Goal: Information Seeking & Learning: Learn about a topic

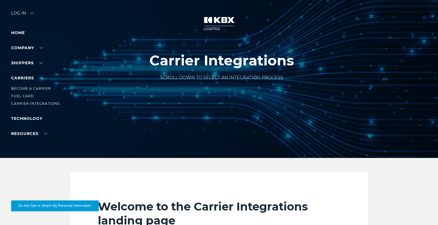
click at [36, 106] on li "Carrier Integrations" at bounding box center [35, 103] width 49 height 6
click at [36, 104] on link "Carrier Integrations" at bounding box center [35, 103] width 49 height 4
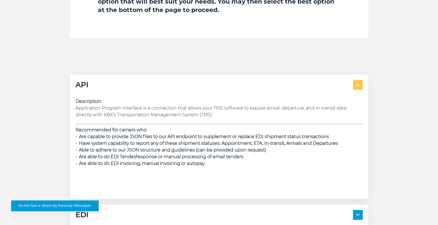
scroll to position [682, 0]
click at [184, 173] on p at bounding box center [219, 175] width 287 height 7
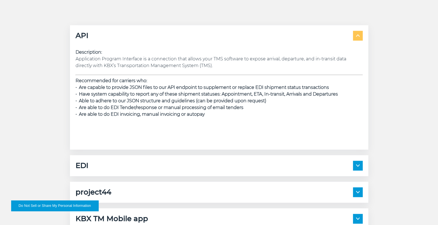
scroll to position [732, 0]
